Goal: Information Seeking & Learning: Find specific fact

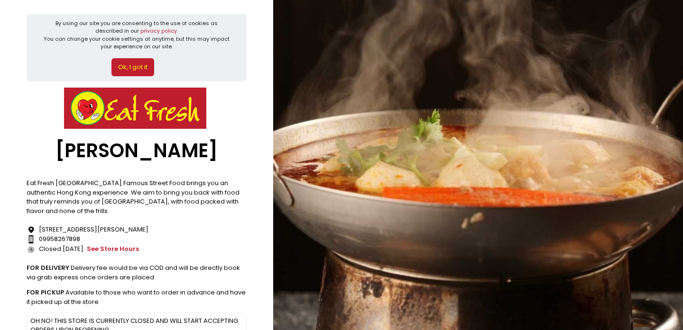
click at [132, 67] on button "Ok, I got it" at bounding box center [132, 67] width 43 height 18
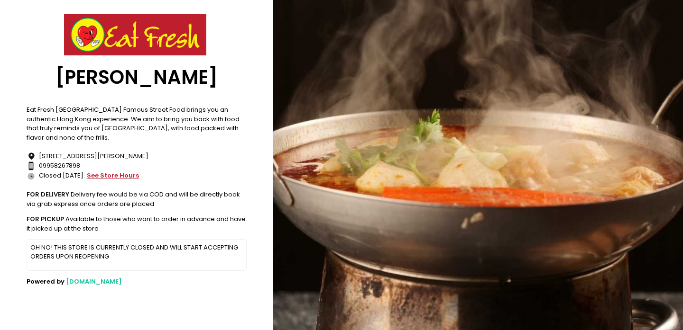
click at [109, 171] on button "see store hours" at bounding box center [112, 176] width 53 height 10
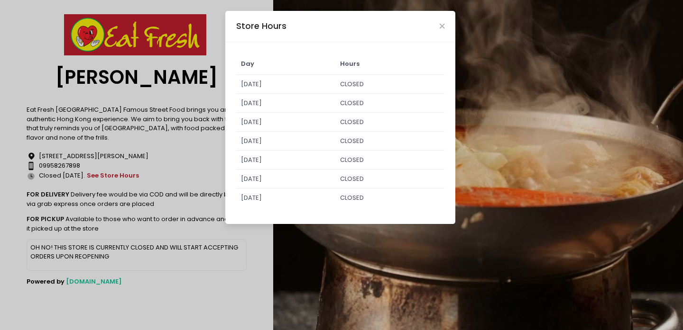
click at [178, 300] on div "Store Hours Day Hours Sunday CLOSED Monday CLOSED Tuesday CLOSED Wednesday CLOS…" at bounding box center [341, 165] width 683 height 330
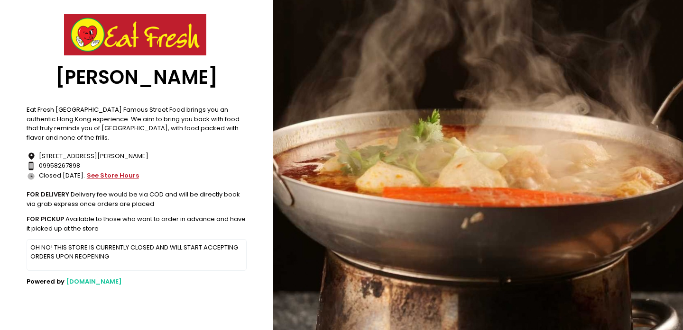
click at [101, 171] on button "see store hours" at bounding box center [112, 176] width 53 height 10
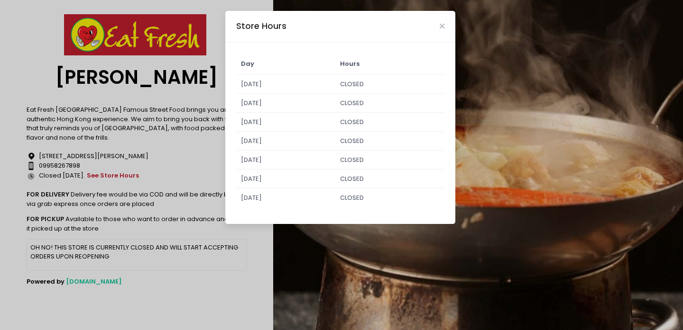
click at [438, 24] on div "Store Hours" at bounding box center [340, 26] width 230 height 31
click at [441, 26] on icon "Close" at bounding box center [441, 26] width 5 height 7
